Goal: Find specific page/section: Find specific page/section

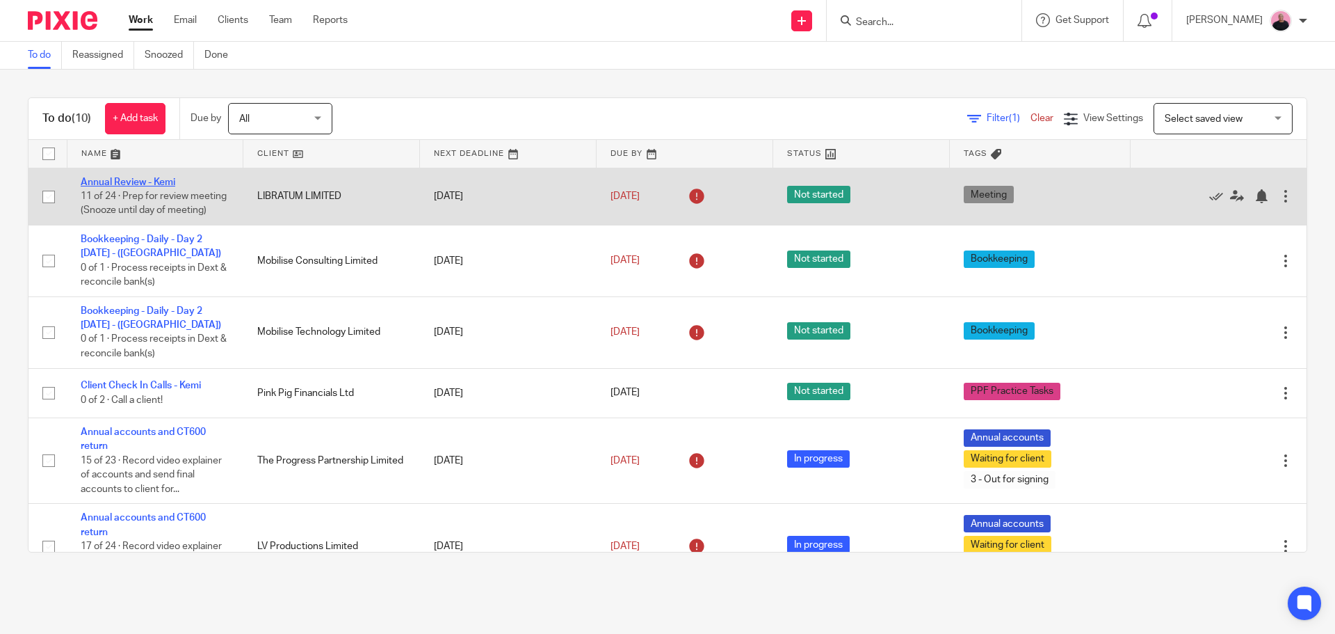
click at [129, 182] on link "Annual Review - Kemi" at bounding box center [128, 182] width 95 height 10
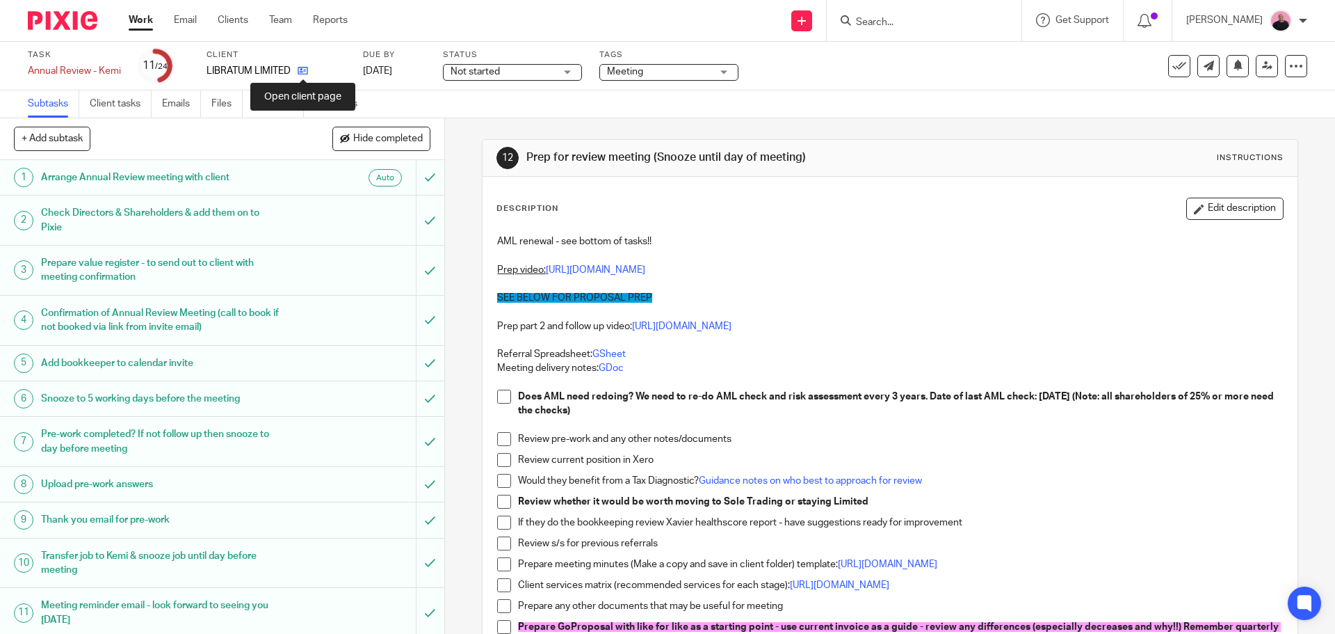
click at [307, 68] on icon at bounding box center [303, 70] width 10 height 10
